Goal: Navigation & Orientation: Find specific page/section

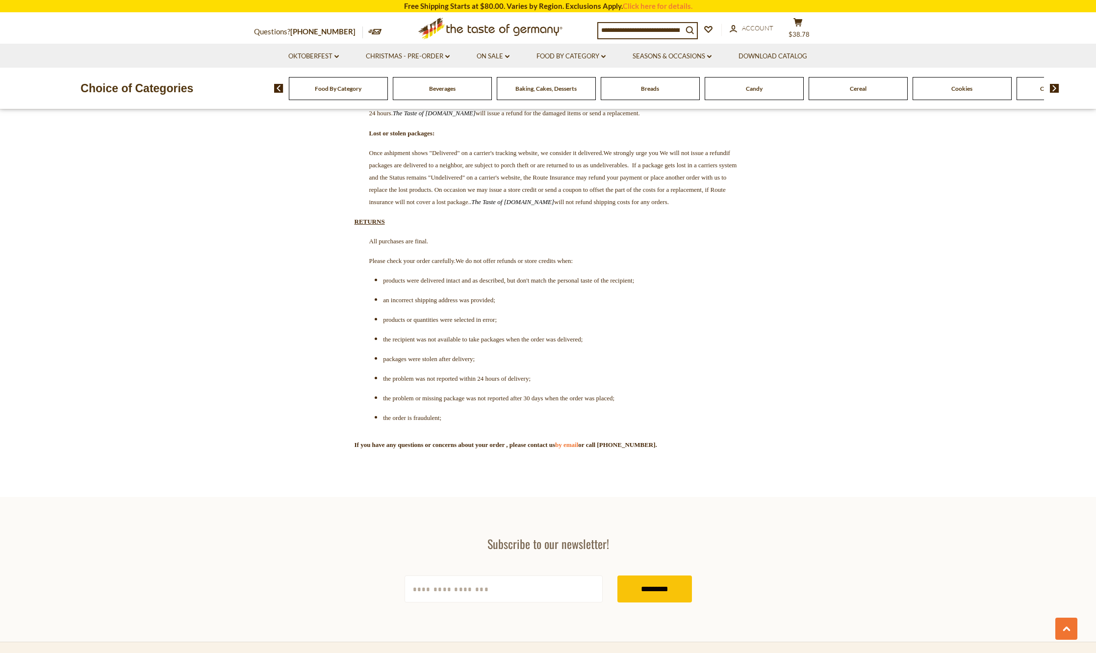
scroll to position [2697, 0]
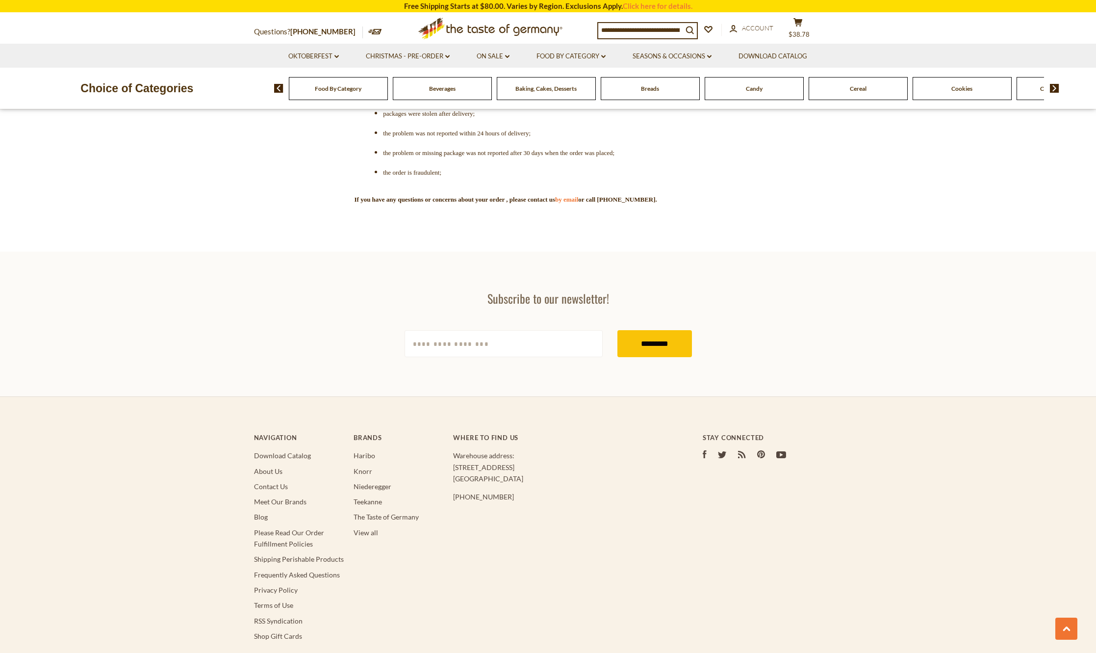
click at [771, 394] on section "Subscribe to our newsletter! yourname@email.com *********" at bounding box center [548, 324] width 1096 height 145
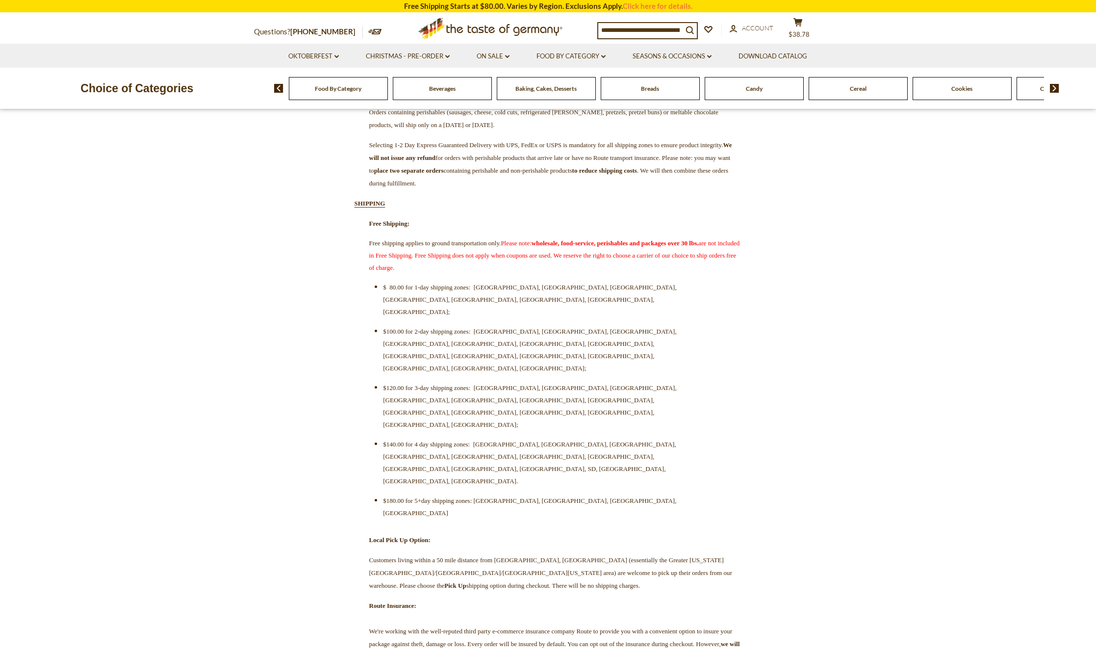
scroll to position [196, 0]
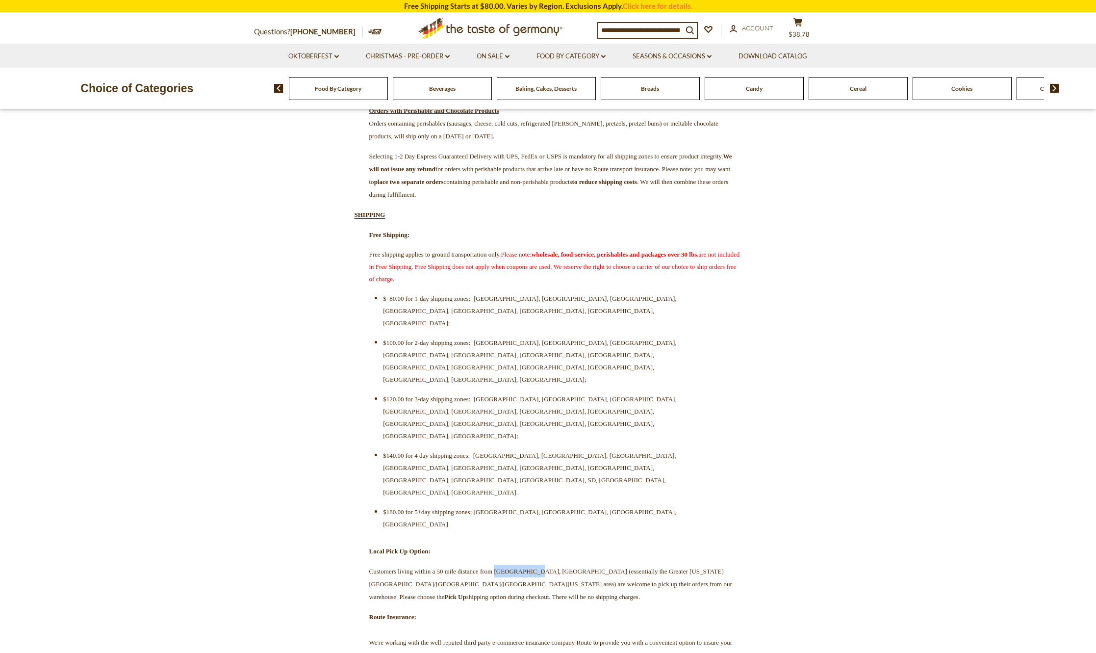
drag, startPoint x: 525, startPoint y: 431, endPoint x: 568, endPoint y: 427, distance: 43.9
click at [565, 567] on span "Customers living within a 50 mile distance from Rockville, MD (essentially the …" at bounding box center [550, 583] width 363 height 33
copy span "Rockville, MD"
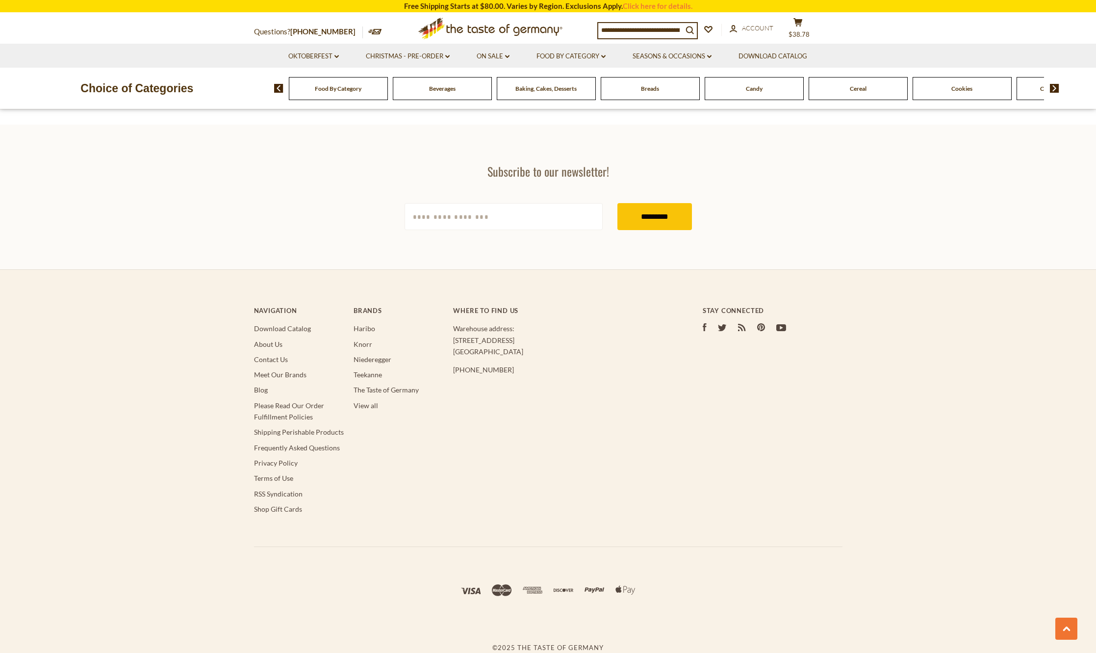
scroll to position [2948, 0]
click at [265, 361] on link "Contact Us" at bounding box center [271, 359] width 34 height 8
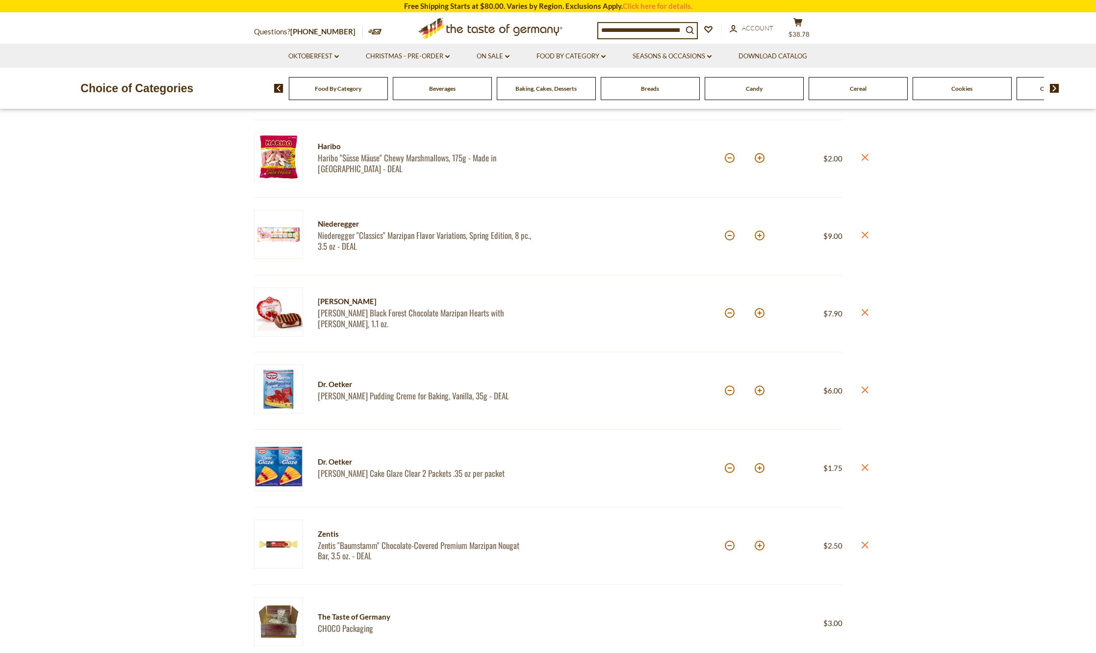
scroll to position [392, 0]
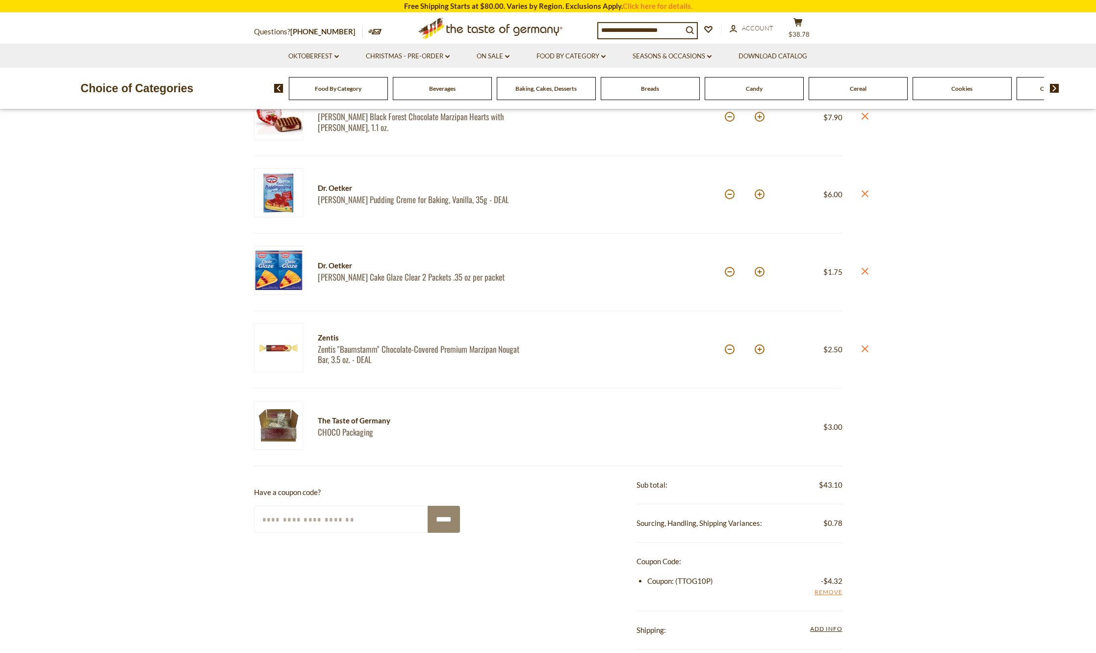
click at [859, 346] on section "Product Info Options Quantity Price Niederegger Niederegger Marzipan Master Sel…" at bounding box center [548, 379] width 1096 height 1191
click at [861, 347] on icon "close" at bounding box center [864, 348] width 7 height 7
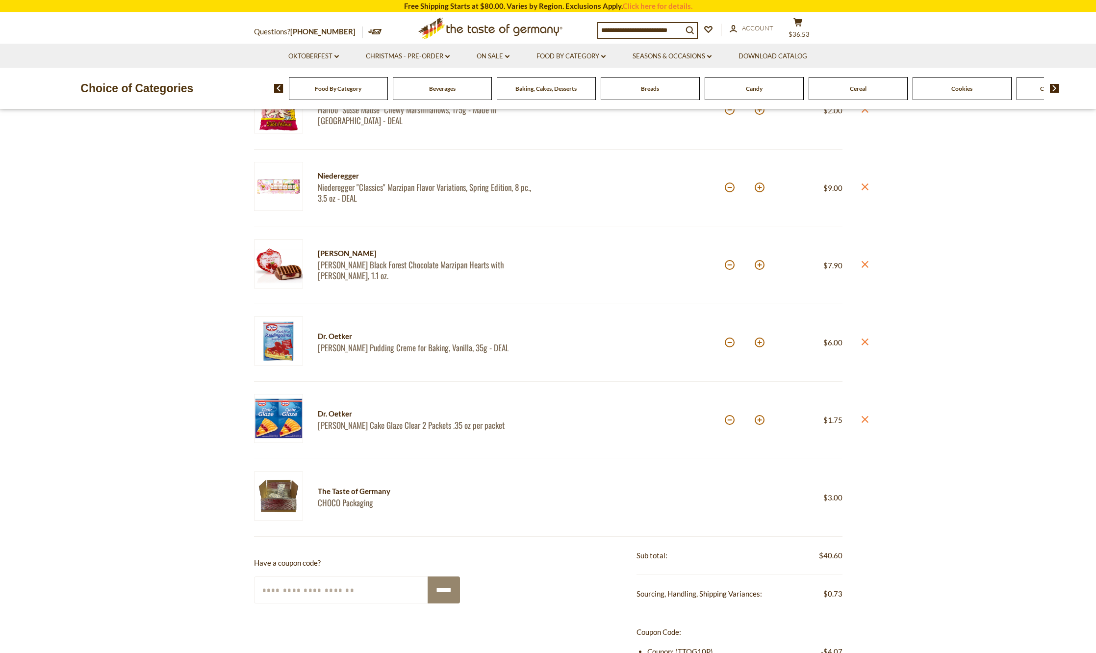
scroll to position [245, 0]
click at [281, 493] on img at bounding box center [278, 494] width 49 height 49
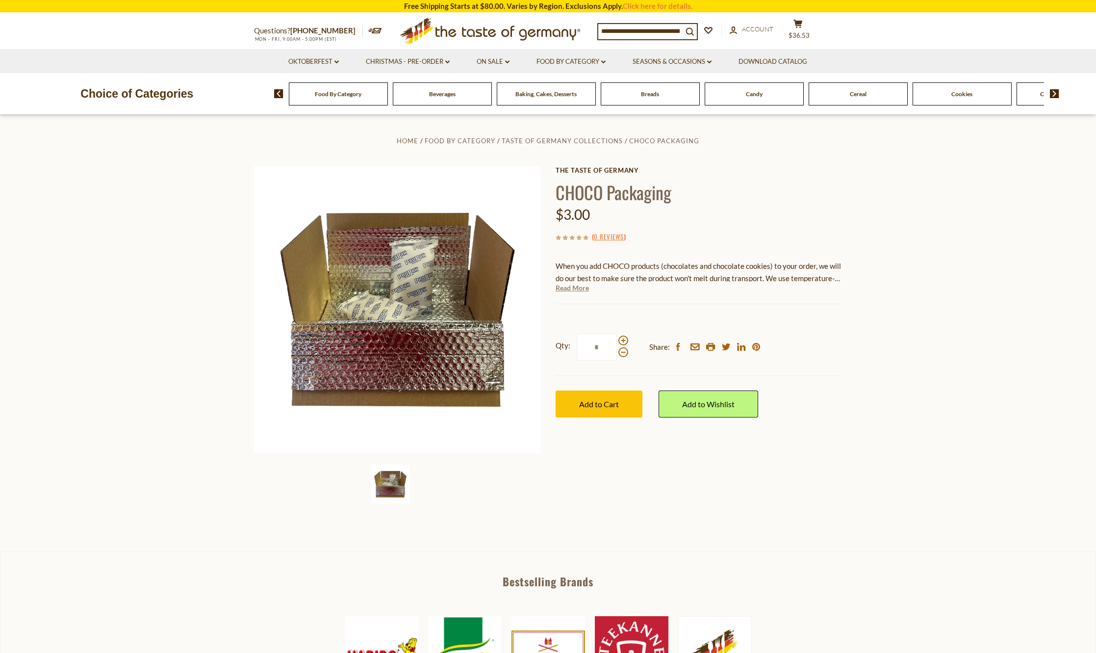
click at [581, 286] on link "Read More" at bounding box center [571, 288] width 33 height 10
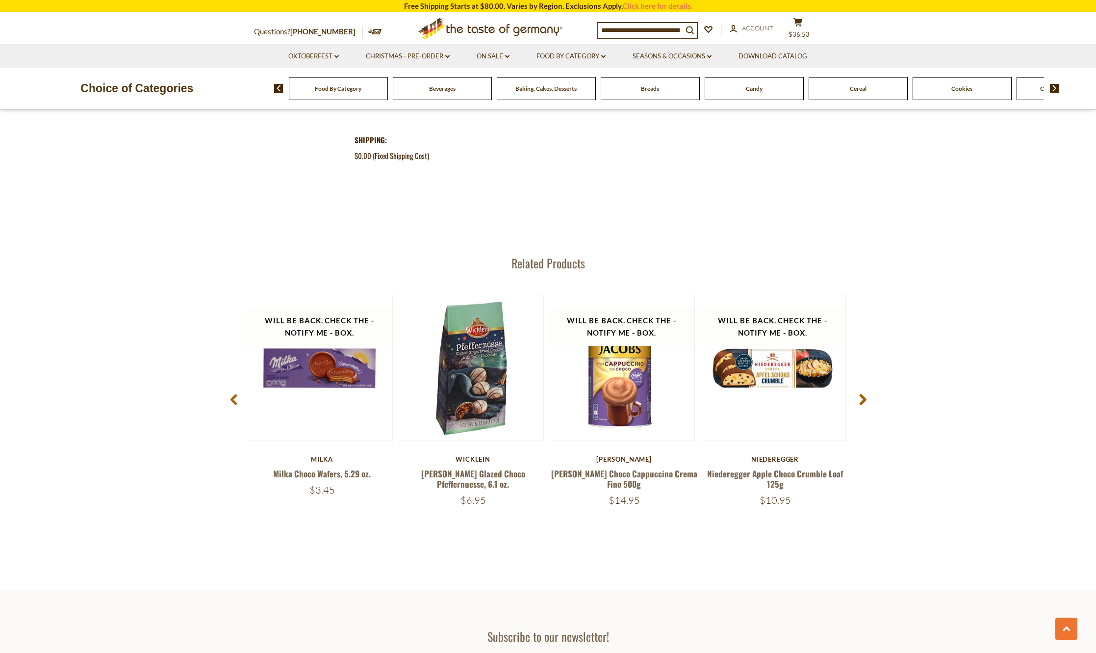
scroll to position [1226, 0]
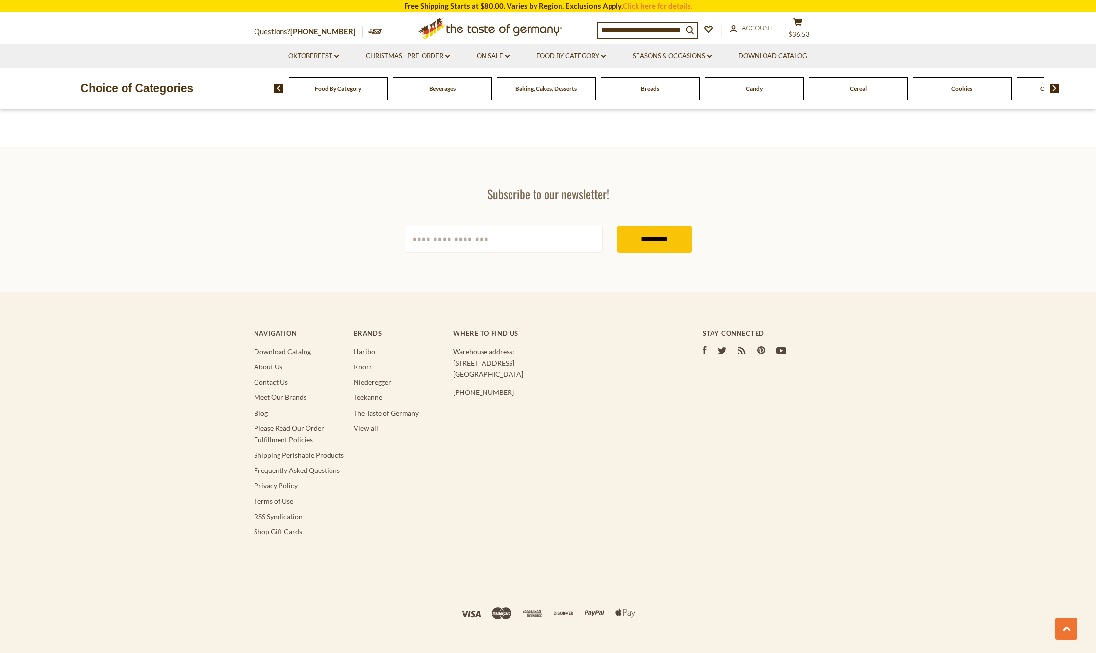
scroll to position [717, 0]
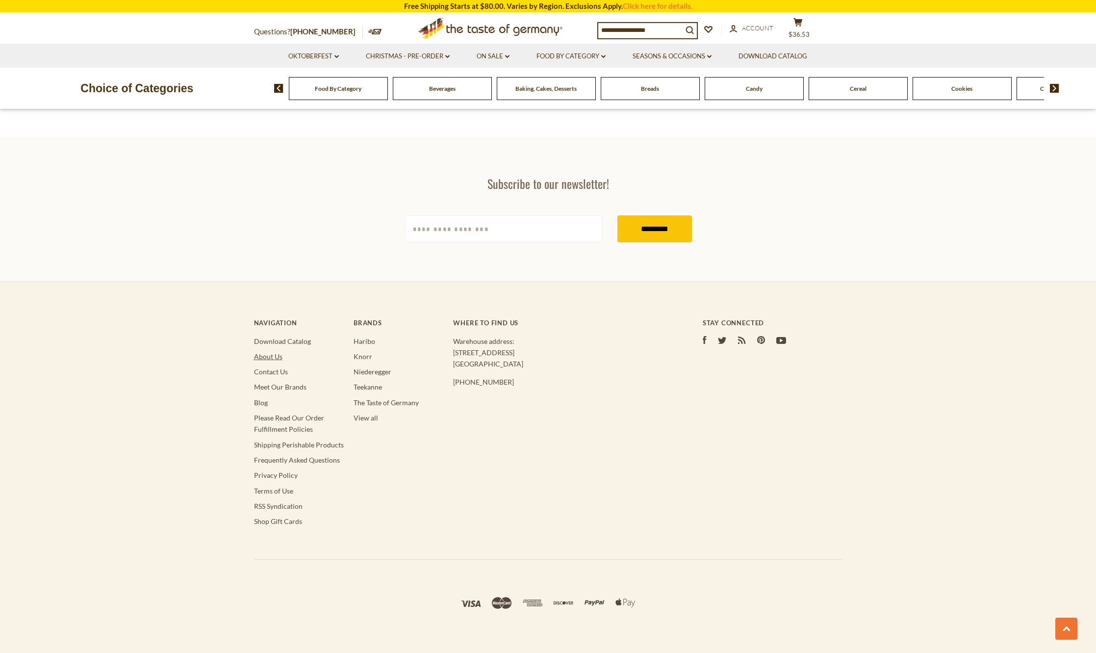
click at [259, 352] on link "About Us" at bounding box center [268, 356] width 28 height 8
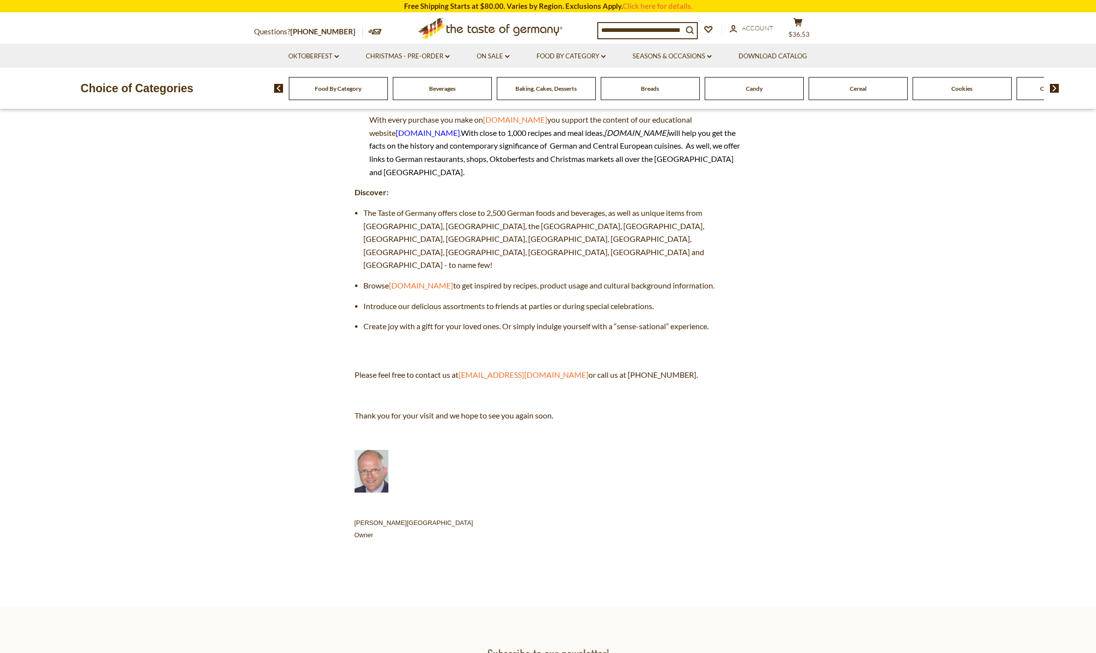
scroll to position [343, 0]
